Goal: Complete application form

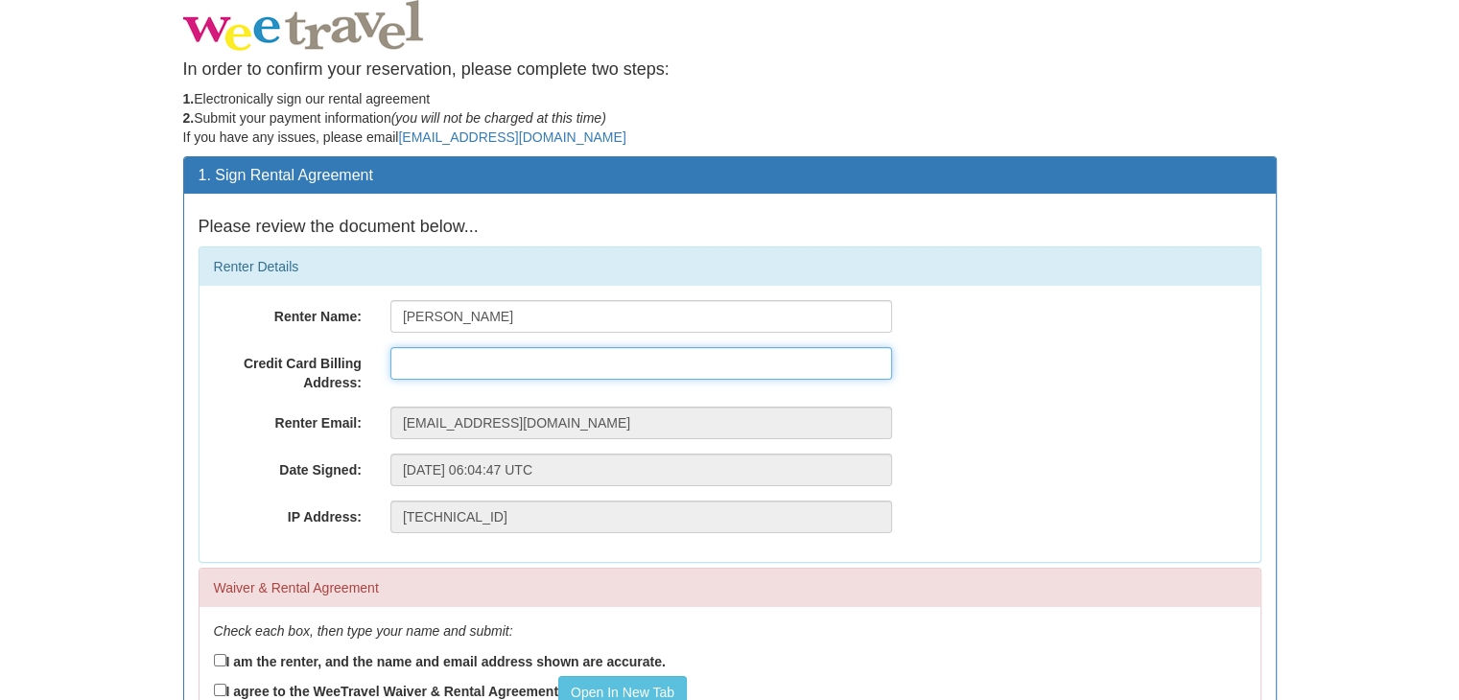
click at [567, 365] on input "text" at bounding box center [641, 363] width 502 height 33
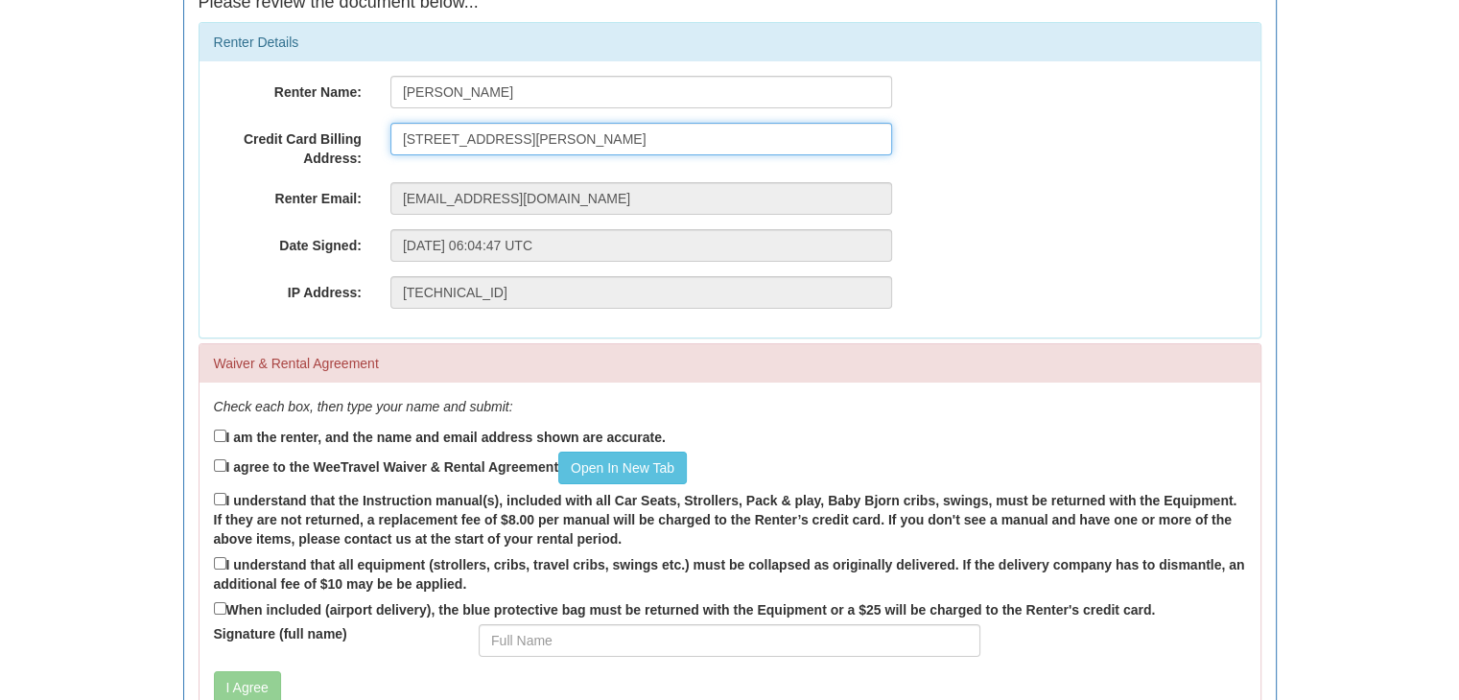
scroll to position [225, 0]
type input "[STREET_ADDRESS][PERSON_NAME]"
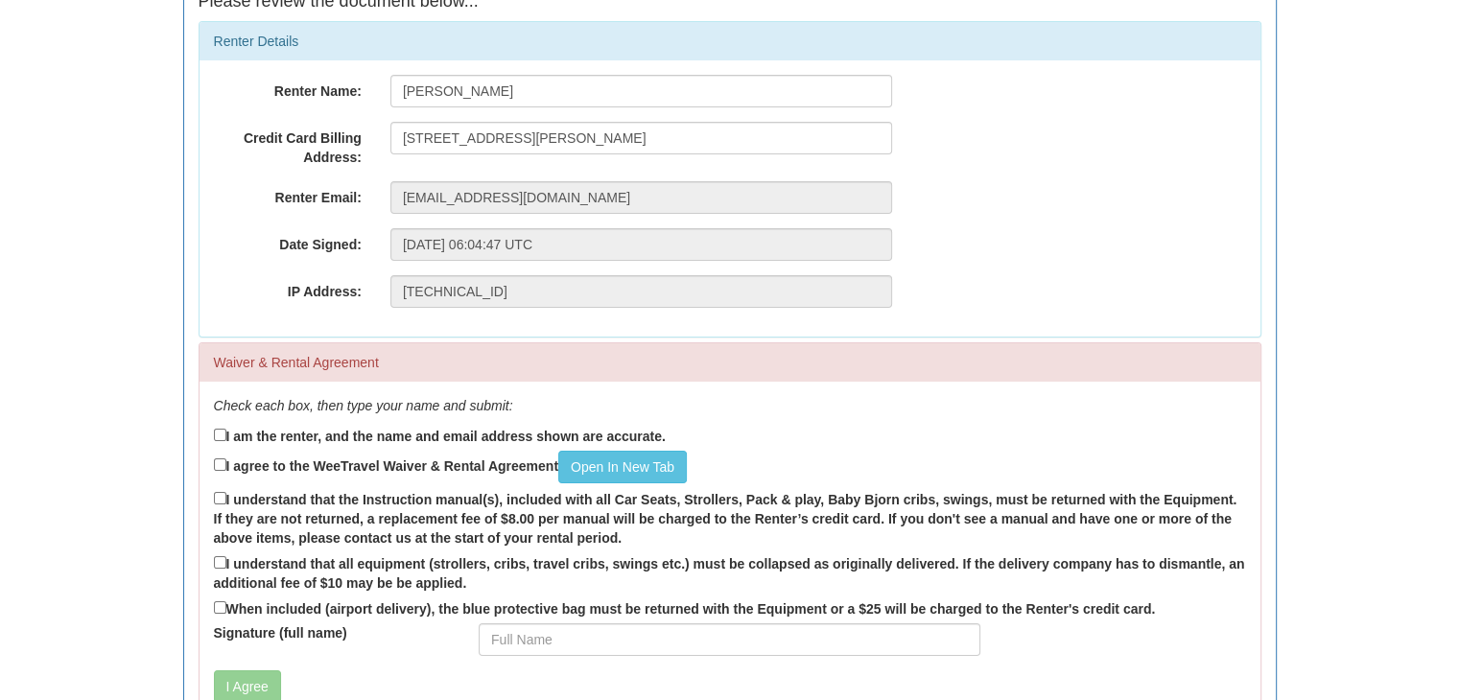
click at [451, 435] on label "I am the renter, and the name and email address shown are accurate." at bounding box center [440, 435] width 452 height 21
click at [226, 435] on input "I am the renter, and the name and email address shown are accurate." at bounding box center [220, 435] width 12 height 12
checkbox input "true"
click at [604, 461] on link "Open In New Tab" at bounding box center [622, 467] width 129 height 33
click at [256, 471] on label "I agree to the WeeTravel Waiver & Rental Agreement Open In [GEOGRAPHIC_DATA]" at bounding box center [450, 467] width 473 height 33
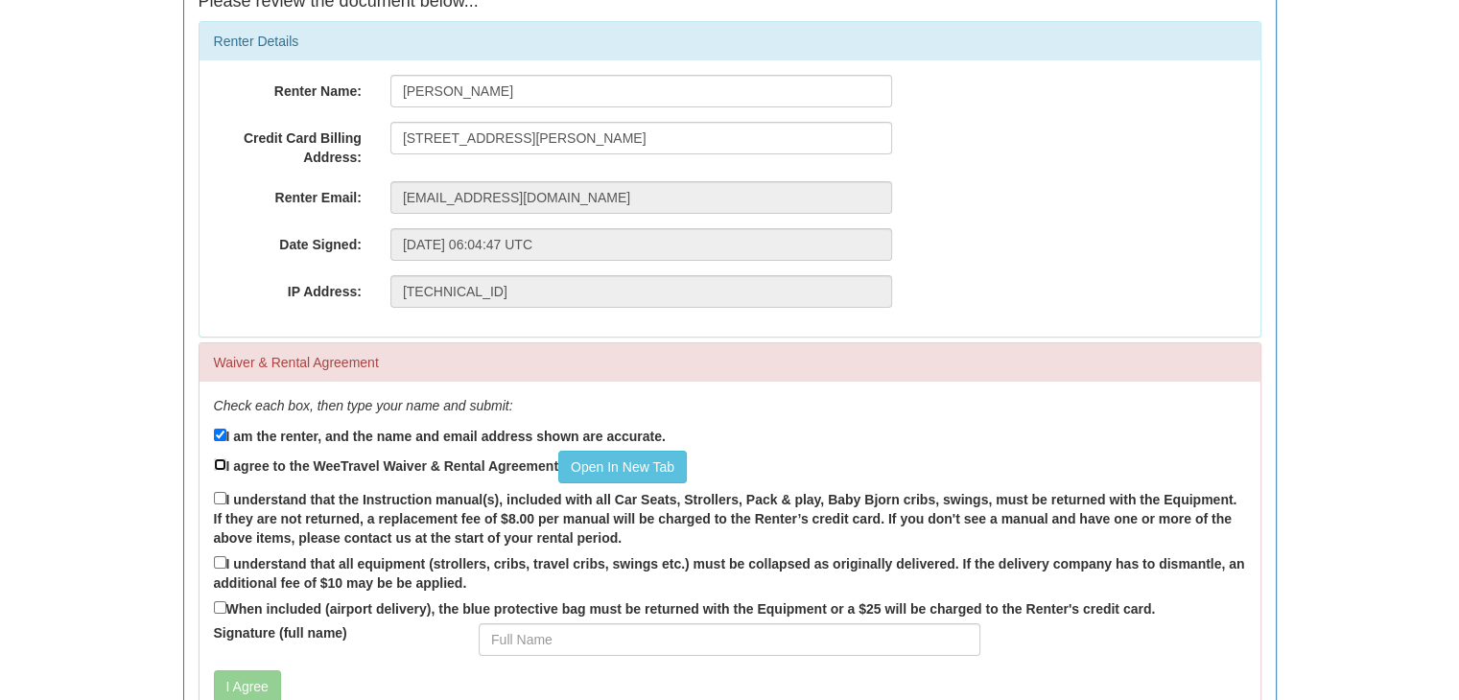
click at [226, 471] on input "I agree to the WeeTravel Waiver & Rental Agreement Open In [GEOGRAPHIC_DATA]" at bounding box center [220, 464] width 12 height 12
checkbox input "true"
click at [269, 488] on label "I understand that the Instruction manual(s), included with all Car Seats, Strol…" at bounding box center [730, 517] width 1032 height 59
click at [226, 492] on input "I understand that the Instruction manual(s), included with all Car Seats, Strol…" at bounding box center [220, 498] width 12 height 12
checkbox input "true"
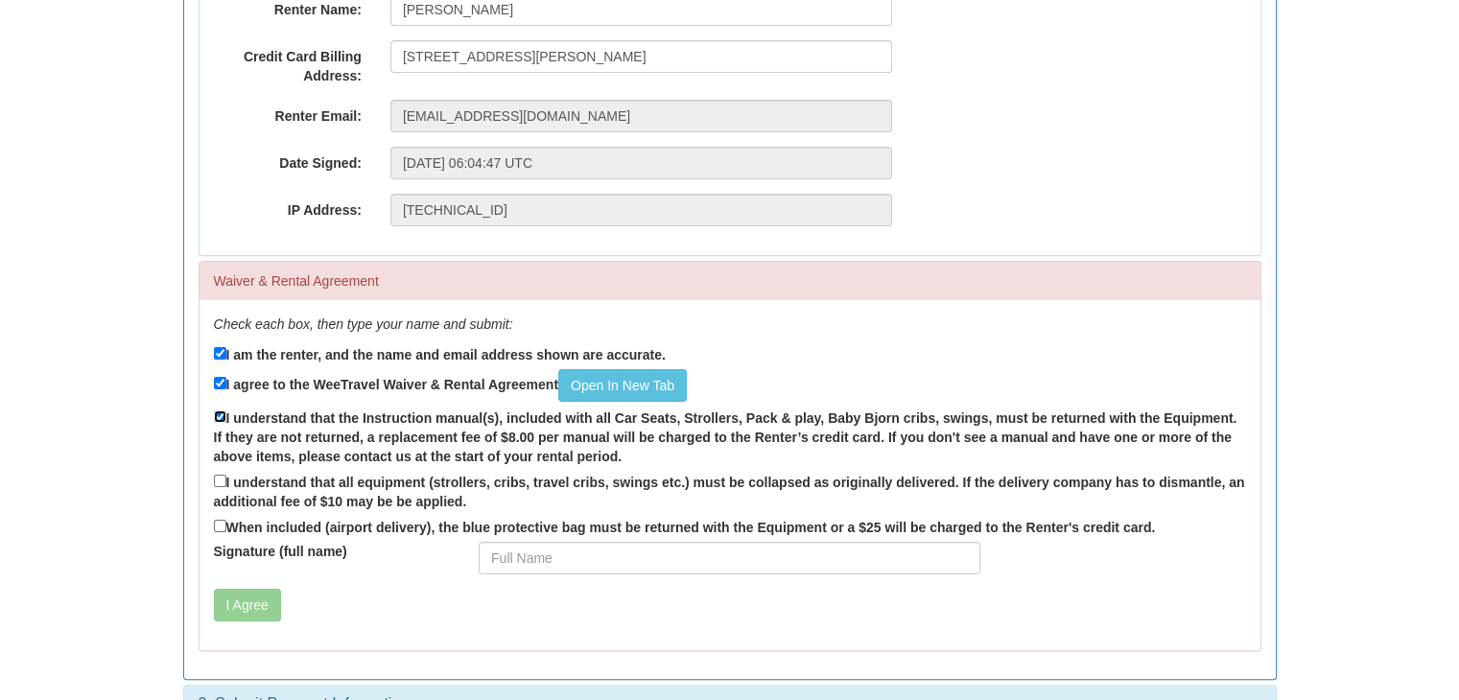
scroll to position [309, 0]
click at [340, 484] on label "I understand that all equipment (strollers, cribs, travel cribs, swings etc.) m…" at bounding box center [730, 489] width 1032 height 40
click at [226, 484] on input "I understand that all equipment (strollers, cribs, travel cribs, swings etc.) m…" at bounding box center [220, 479] width 12 height 12
checkbox input "true"
click at [342, 525] on label "When included (airport delivery), the blue protective bag must be returned with…" at bounding box center [685, 524] width 942 height 21
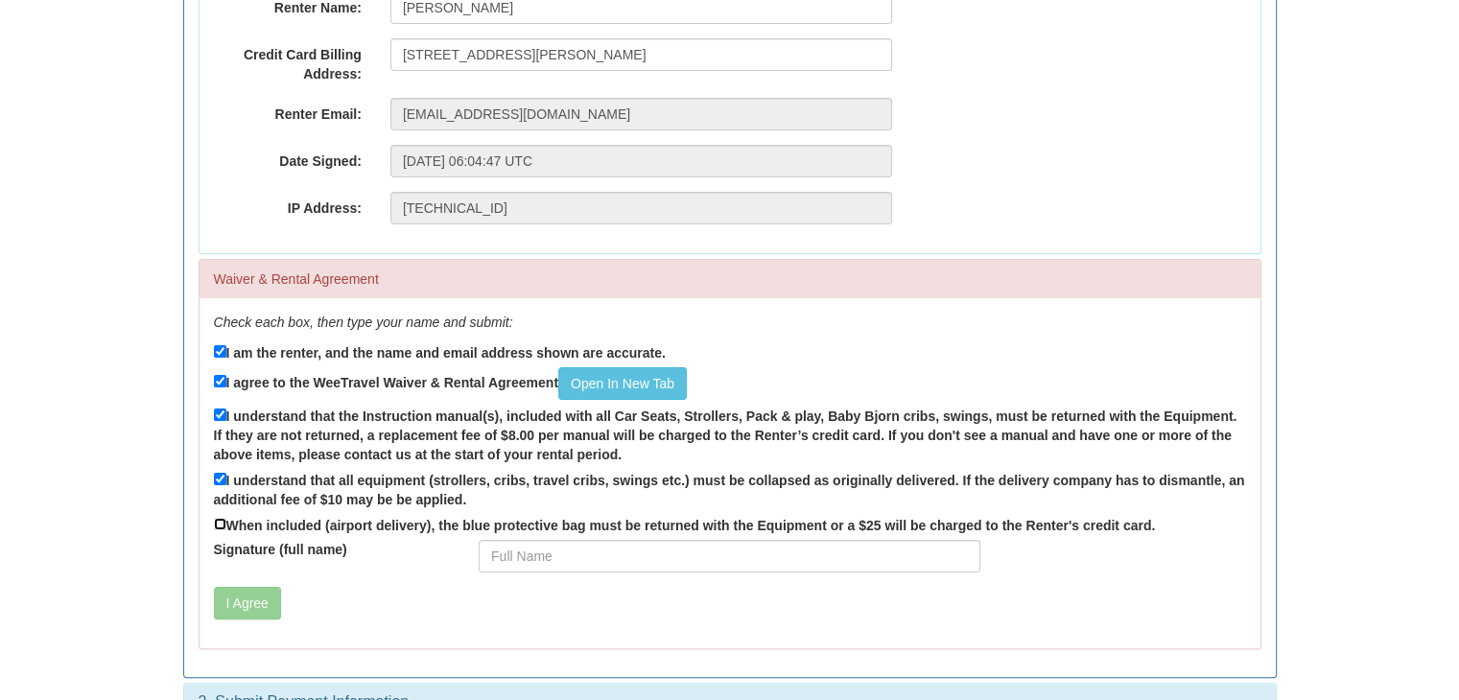
click at [226, 525] on input "When included (airport delivery), the blue protective bag must be returned with…" at bounding box center [220, 524] width 12 height 12
checkbox input "true"
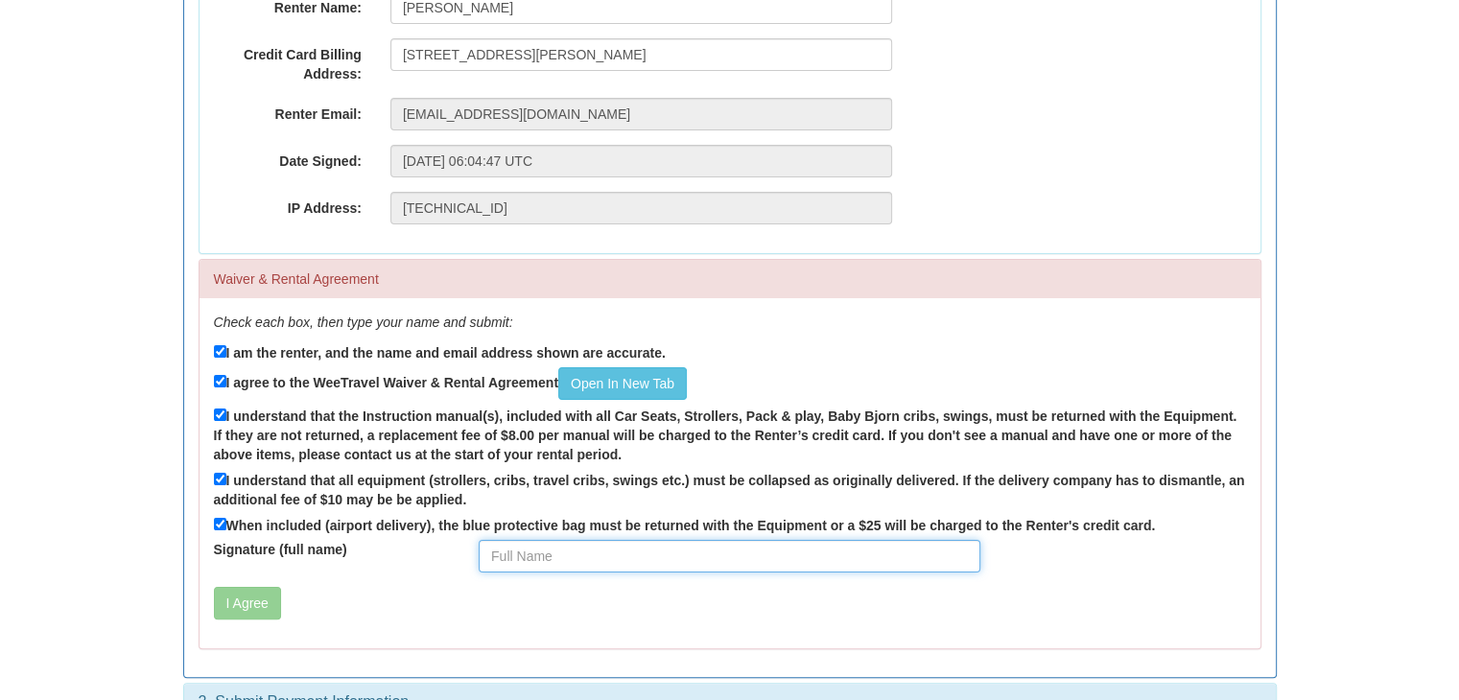
click at [505, 563] on input "Signature (full name)" at bounding box center [730, 556] width 502 height 33
type input "[PERSON_NAME]"
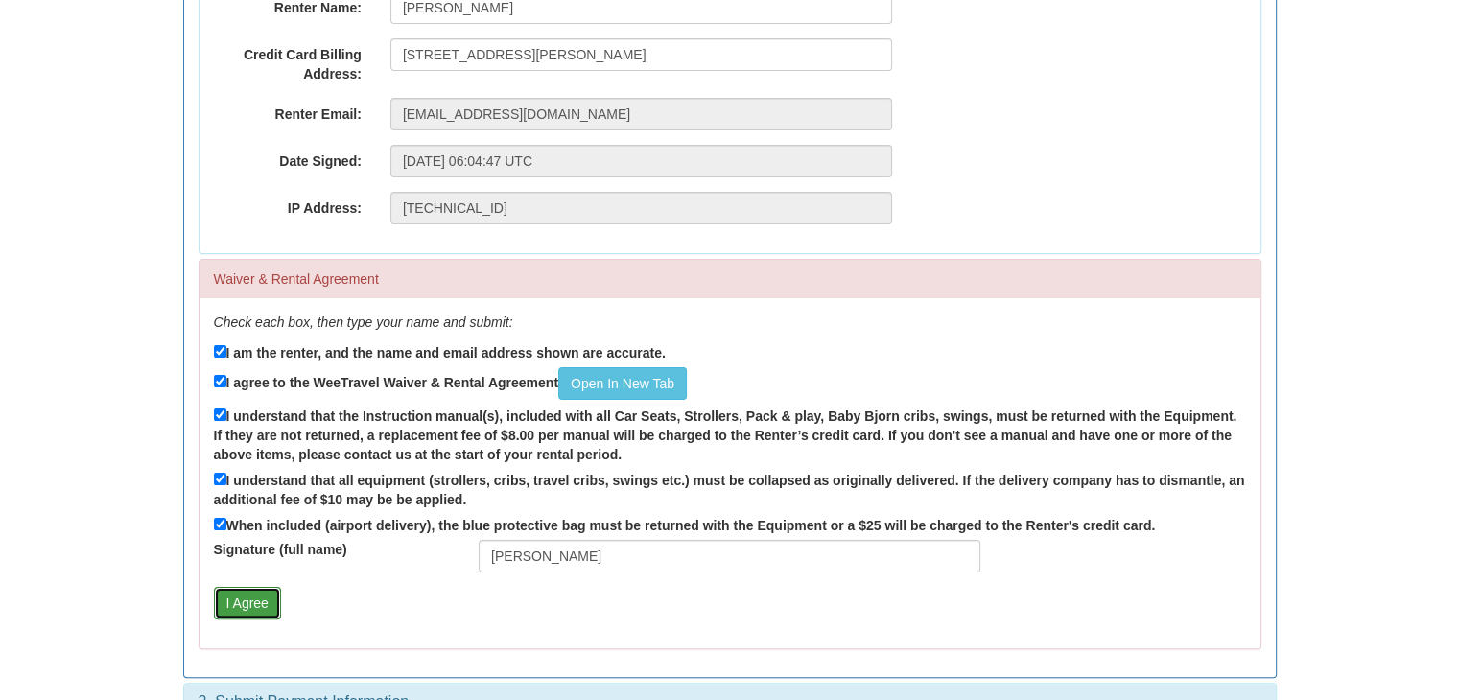
click at [265, 597] on button "I Agree" at bounding box center [247, 603] width 67 height 33
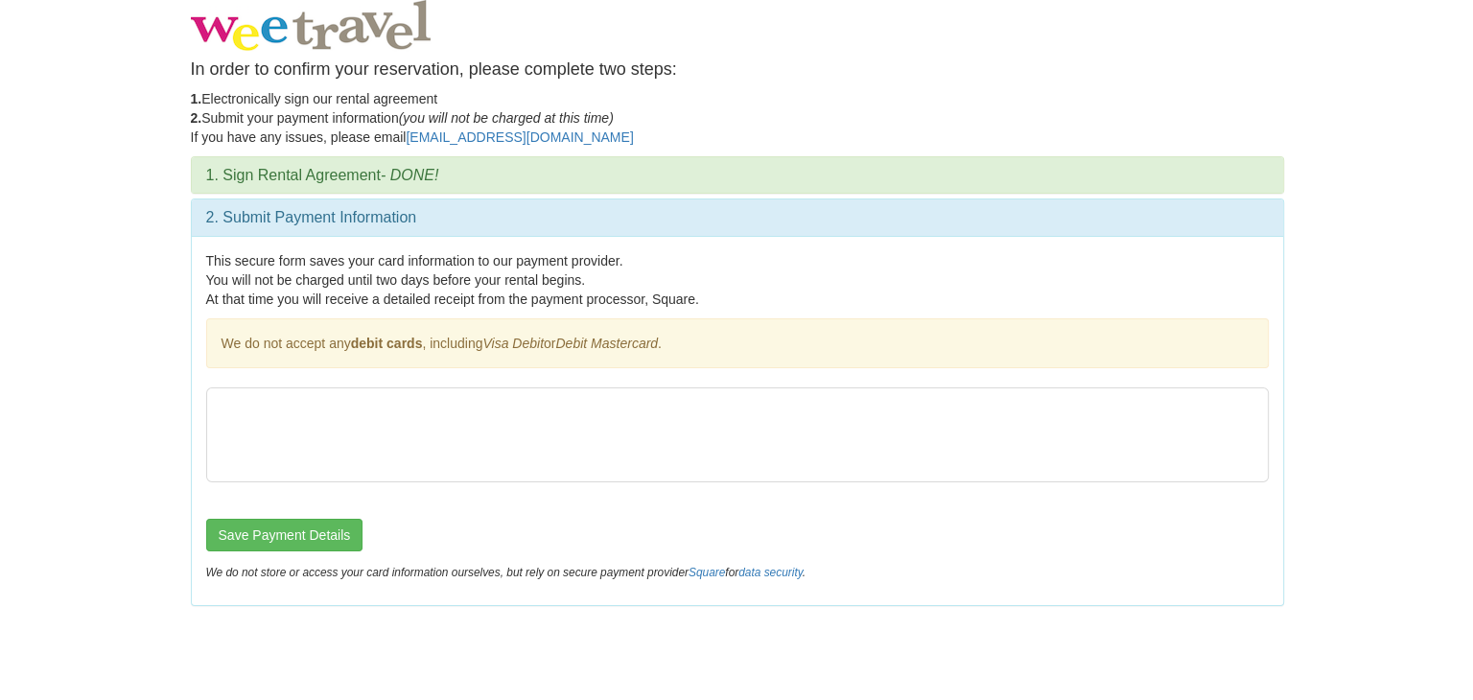
scroll to position [0, 0]
click at [338, 542] on button "Save Payment Details" at bounding box center [283, 535] width 157 height 33
